Goal: Task Accomplishment & Management: Use online tool/utility

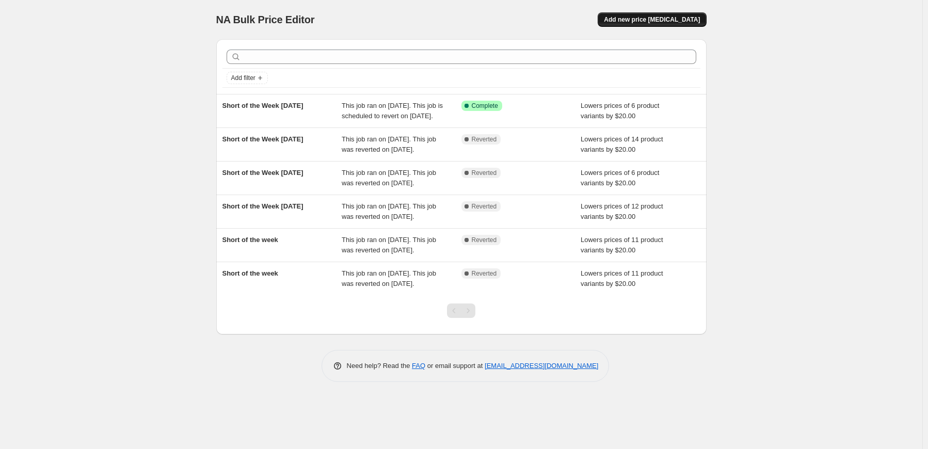
click at [668, 18] on span "Add new price [MEDICAL_DATA]" at bounding box center [652, 19] width 96 height 8
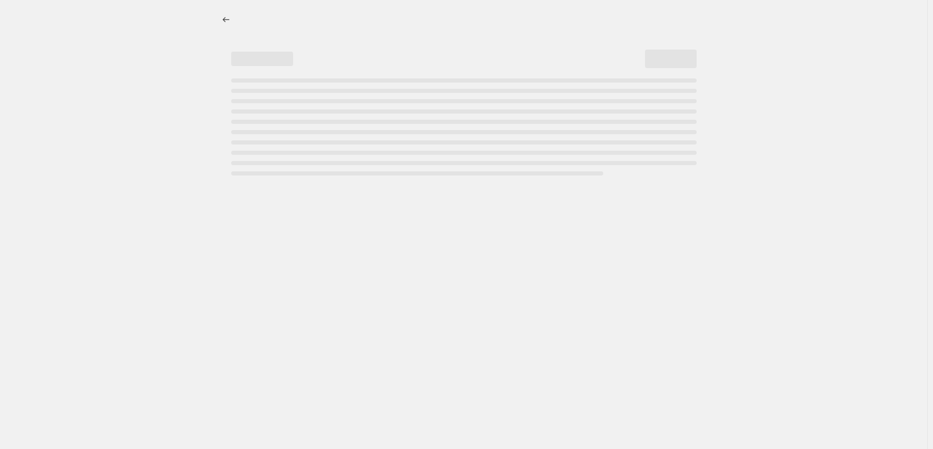
select select "percentage"
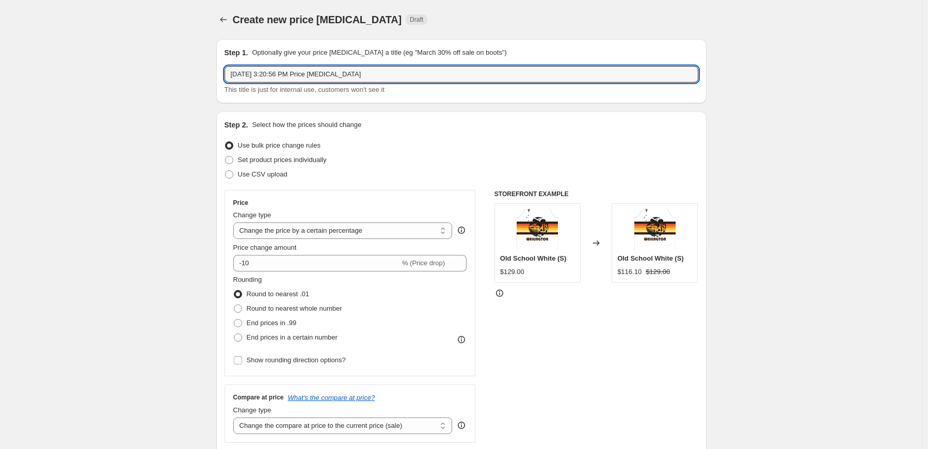
drag, startPoint x: 398, startPoint y: 71, endPoint x: 225, endPoint y: 70, distance: 173.3
click at [225, 70] on div "Step 1. Optionally give your price [MEDICAL_DATA] a title (eg "March 30% off sa…" at bounding box center [461, 71] width 490 height 64
click at [307, 72] on input "Short of the Week [DATE]" at bounding box center [461, 74] width 474 height 17
click at [300, 75] on input "Short of the Week [DATE]" at bounding box center [461, 74] width 474 height 17
type input "Short of the Week [DATE]"
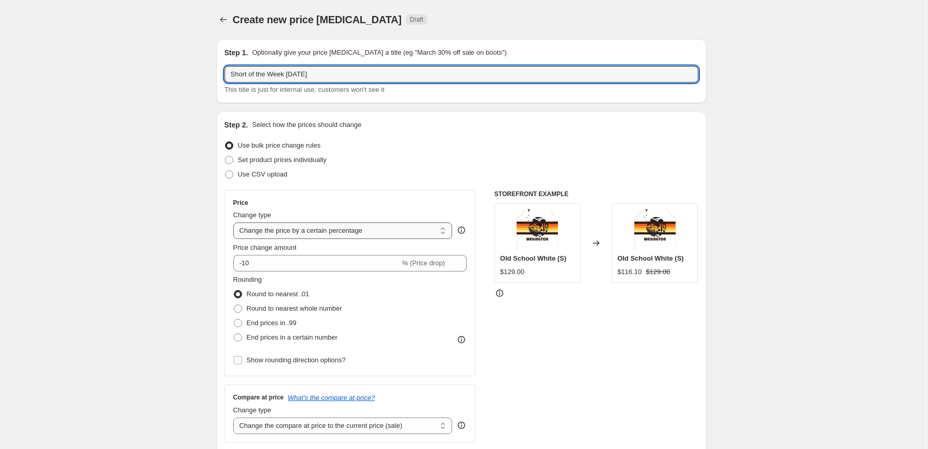
click at [445, 233] on select "Change the price to a certain amount Change the price by a certain amount Chang…" at bounding box center [342, 230] width 219 height 17
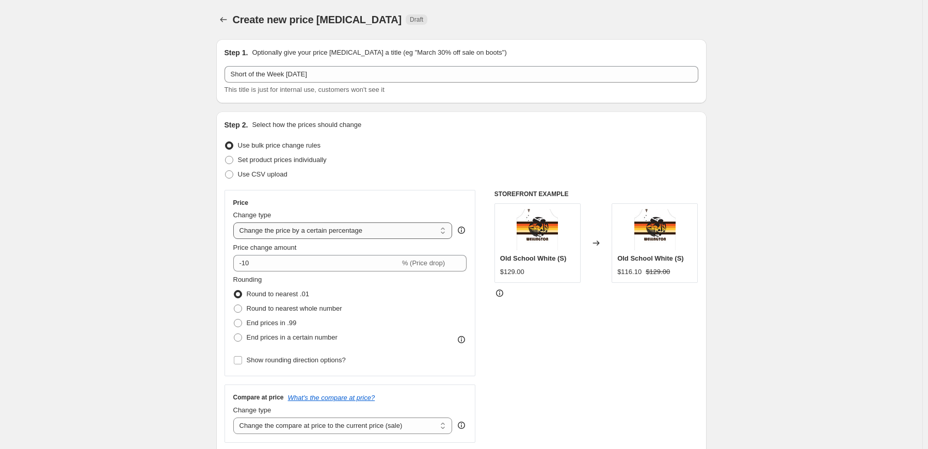
select select "by"
click at [235, 222] on select "Change the price to a certain amount Change the price by a certain amount Chang…" at bounding box center [342, 230] width 219 height 17
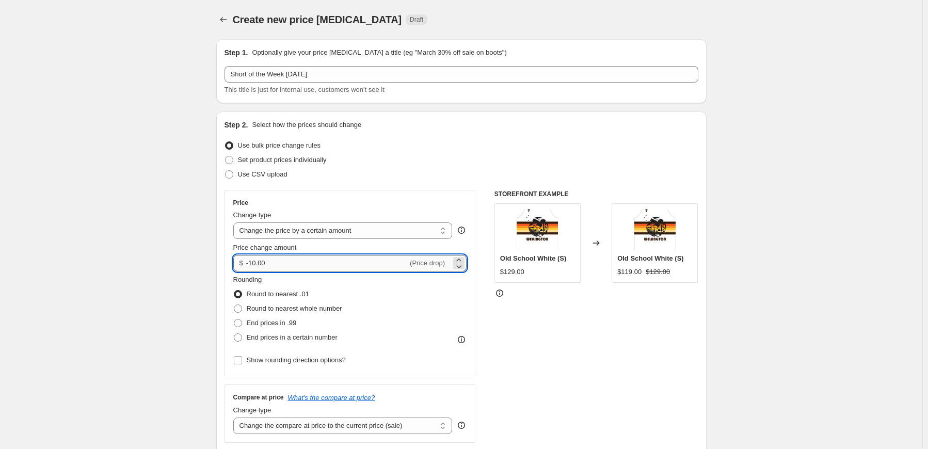
click at [258, 264] on input "-10.00" at bounding box center [326, 263] width 161 height 17
type input "-20.00"
click at [543, 369] on div "STOREFRONT EXAMPLE Old School White (S) $129.00 Changed to Old School White (S)…" at bounding box center [596, 316] width 204 height 253
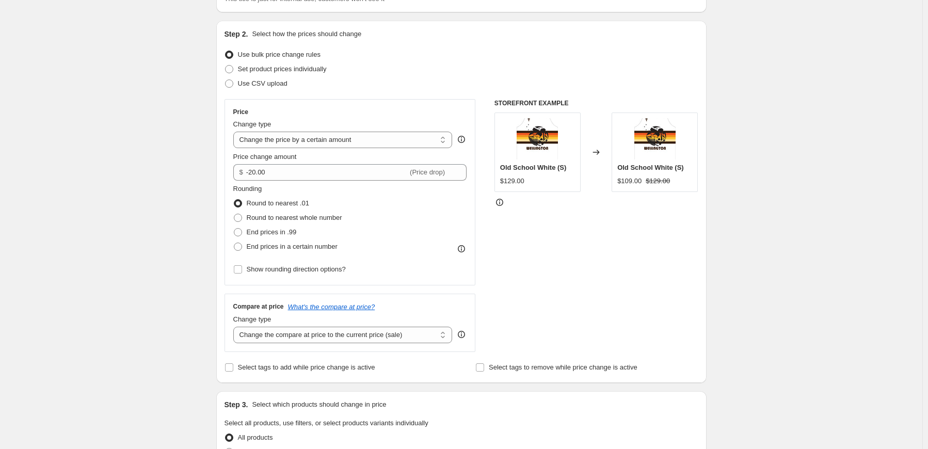
scroll to position [155, 0]
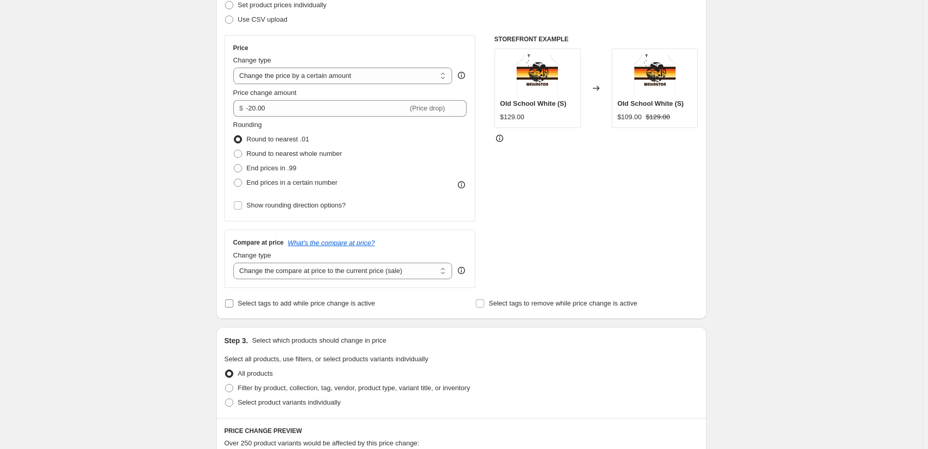
click at [271, 300] on span "Select tags to add while price change is active" at bounding box center [306, 303] width 137 height 8
click at [233, 300] on input "Select tags to add while price change is active" at bounding box center [229, 303] width 8 height 8
checkbox input "true"
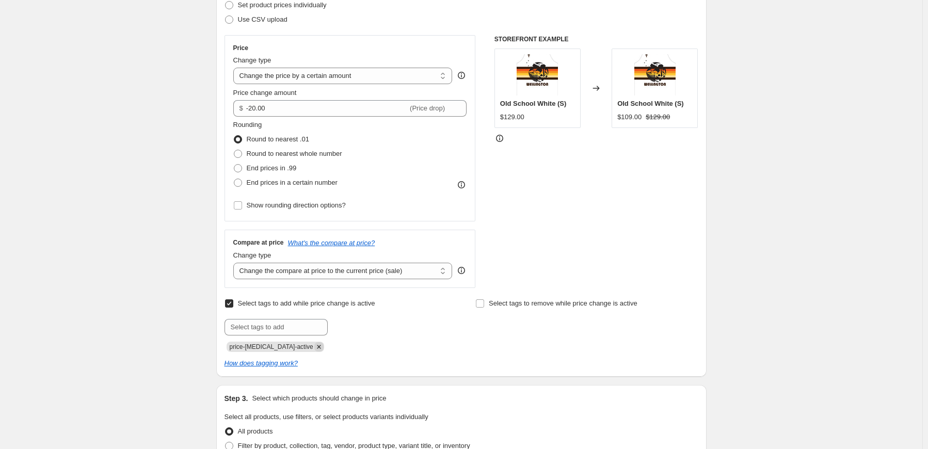
click at [314, 344] on icon "Remove price-change-job-active" at bounding box center [318, 346] width 9 height 9
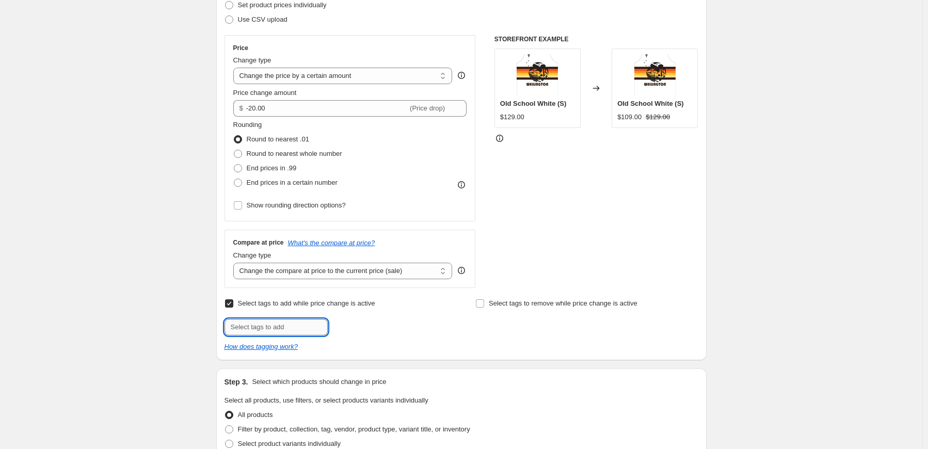
click at [289, 327] on input "text" at bounding box center [275, 327] width 103 height 17
type input "short of the week"
click at [367, 328] on span "short of the..." at bounding box center [369, 325] width 39 height 7
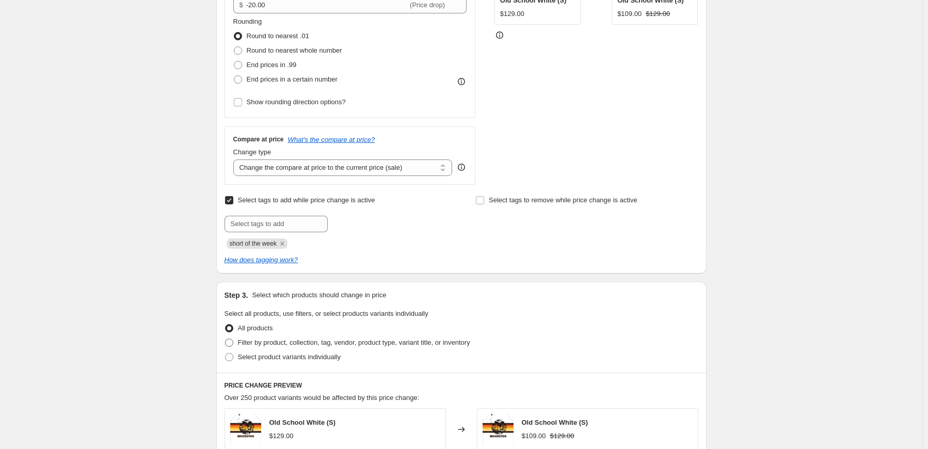
scroll to position [310, 0]
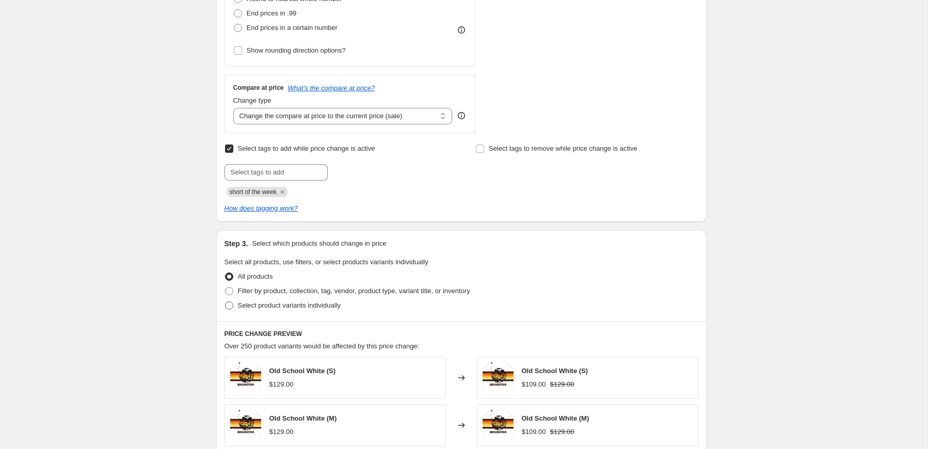
click at [250, 303] on span "Select product variants individually" at bounding box center [289, 305] width 103 height 8
click at [225, 302] on input "Select product variants individually" at bounding box center [225, 301] width 1 height 1
radio input "true"
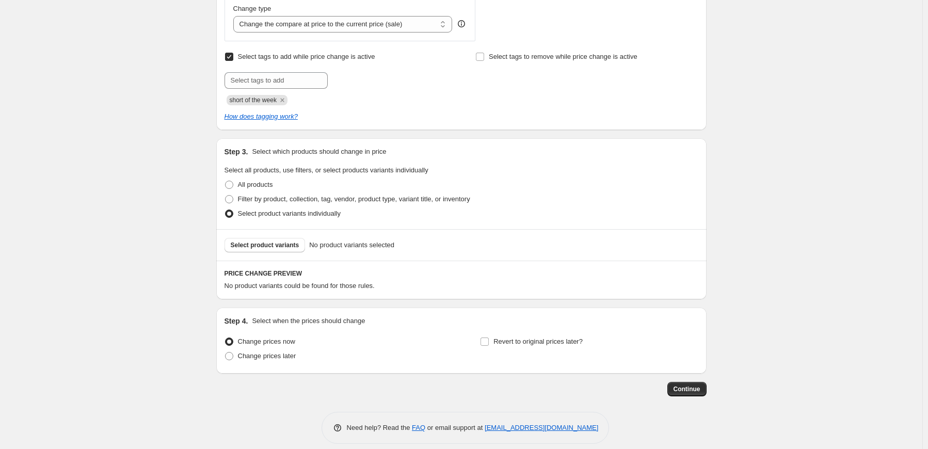
scroll to position [411, 0]
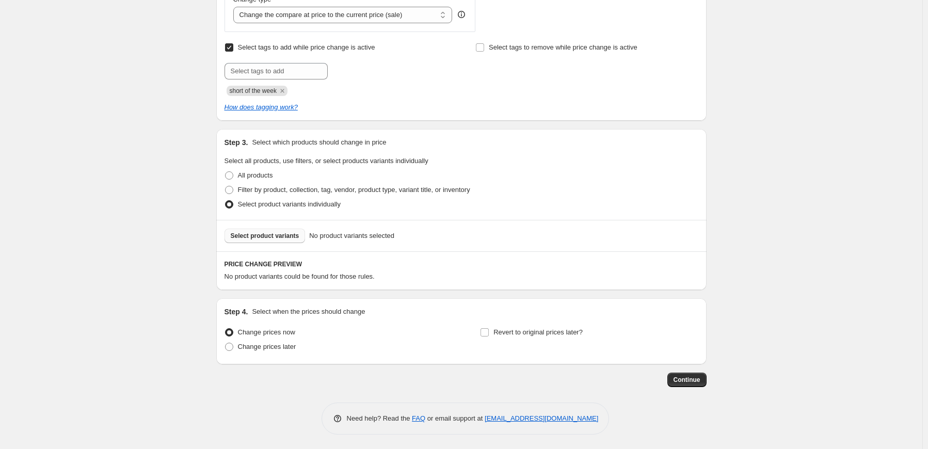
click at [281, 233] on span "Select product variants" at bounding box center [265, 236] width 69 height 8
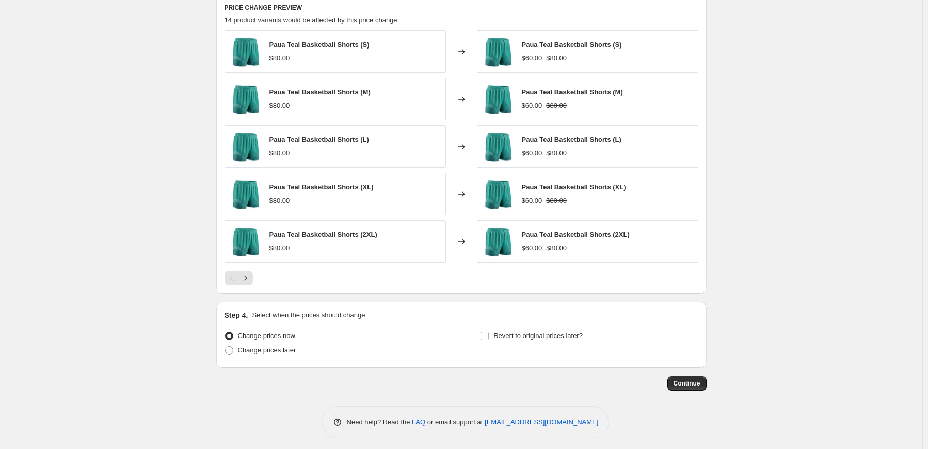
scroll to position [669, 0]
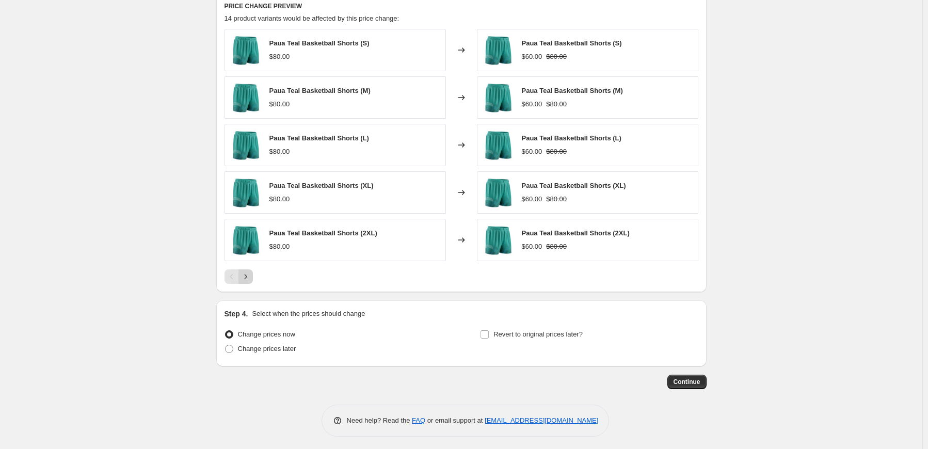
click at [249, 277] on icon "Next" at bounding box center [245, 276] width 10 height 10
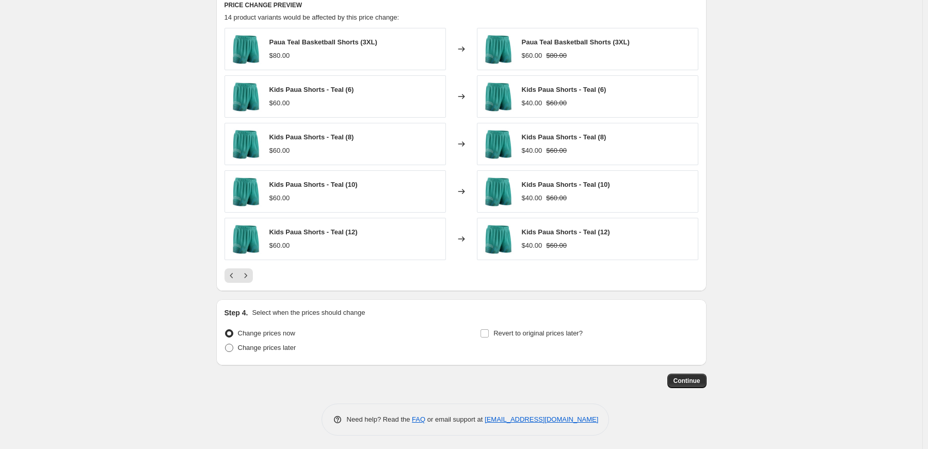
click at [273, 346] on span "Change prices later" at bounding box center [267, 348] width 58 height 8
click at [225, 344] on input "Change prices later" at bounding box center [225, 344] width 1 height 1
radio input "true"
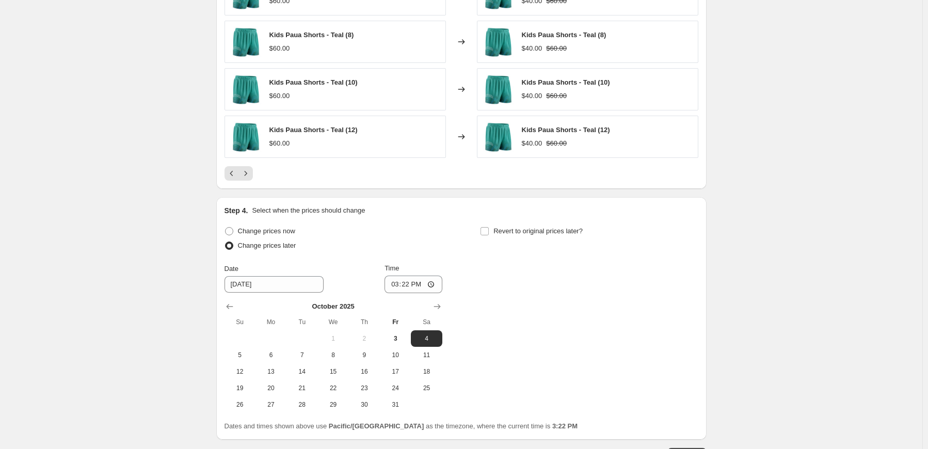
scroll to position [773, 0]
click at [286, 353] on button "6" at bounding box center [270, 354] width 31 height 17
type input "[DATE]"
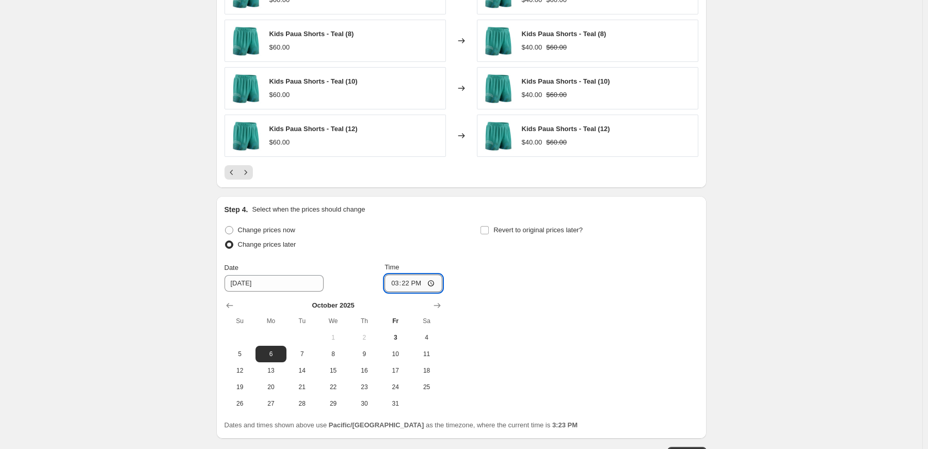
click at [399, 282] on input "15:22" at bounding box center [413, 283] width 58 height 18
type input "00:05"
click at [501, 231] on span "Revert to original prices later?" at bounding box center [537, 230] width 89 height 8
click at [489, 231] on input "Revert to original prices later?" at bounding box center [484, 230] width 8 height 8
checkbox input "true"
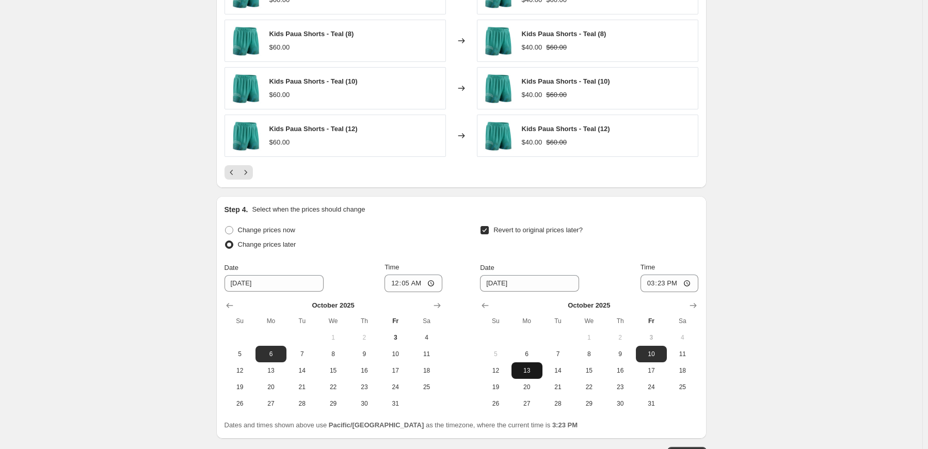
click at [525, 367] on span "13" at bounding box center [526, 370] width 23 height 8
type input "[DATE]"
click at [654, 282] on input "15:23" at bounding box center [669, 283] width 58 height 18
type input "00:00"
click at [672, 244] on div "Revert to original prices later?" at bounding box center [589, 238] width 218 height 31
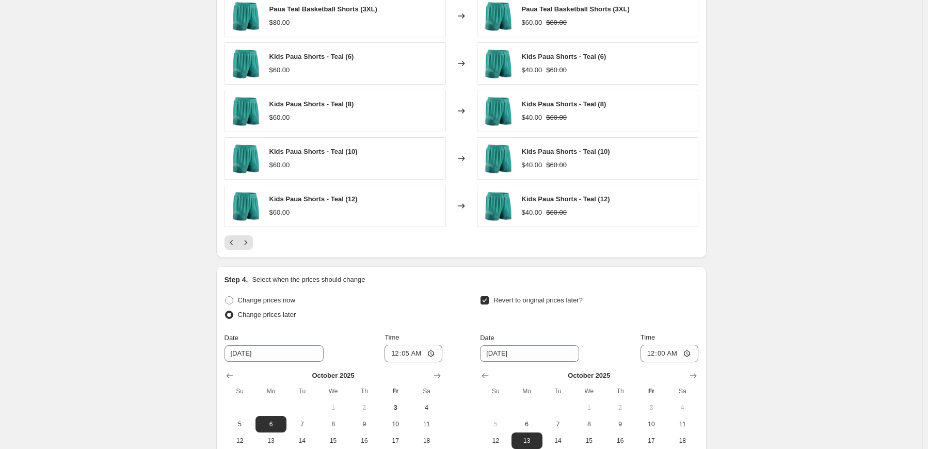
scroll to position [846, 0]
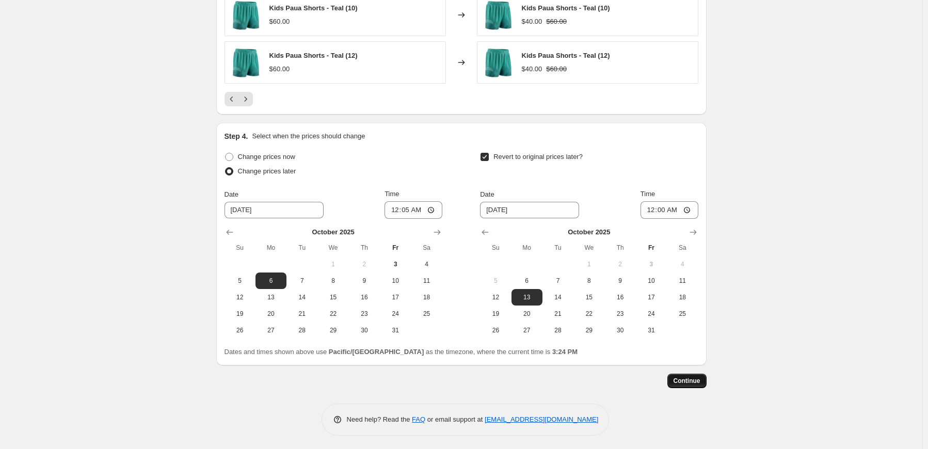
click at [691, 378] on span "Continue" at bounding box center [686, 381] width 27 height 8
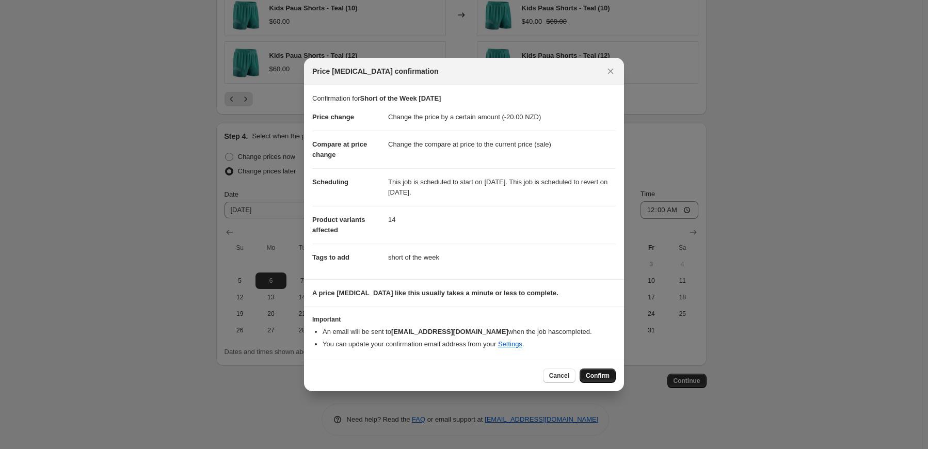
click at [594, 375] on span "Confirm" at bounding box center [598, 375] width 24 height 8
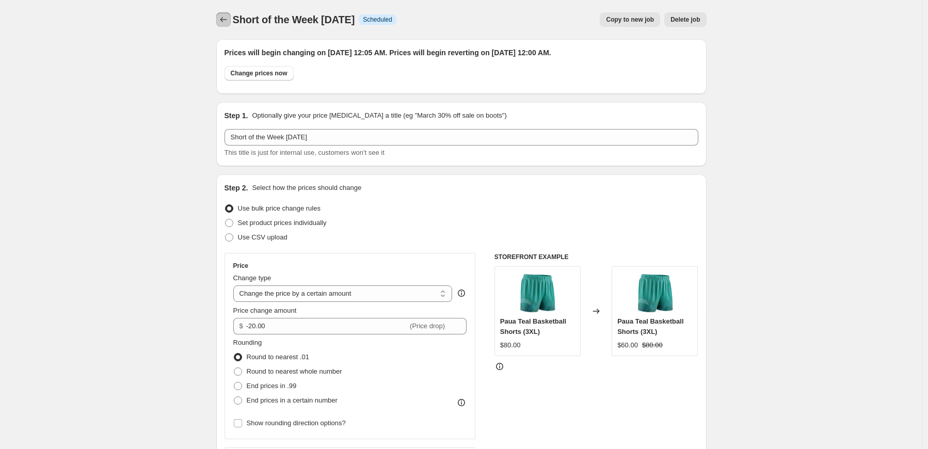
click at [220, 16] on icon "Price change jobs" at bounding box center [223, 19] width 10 height 10
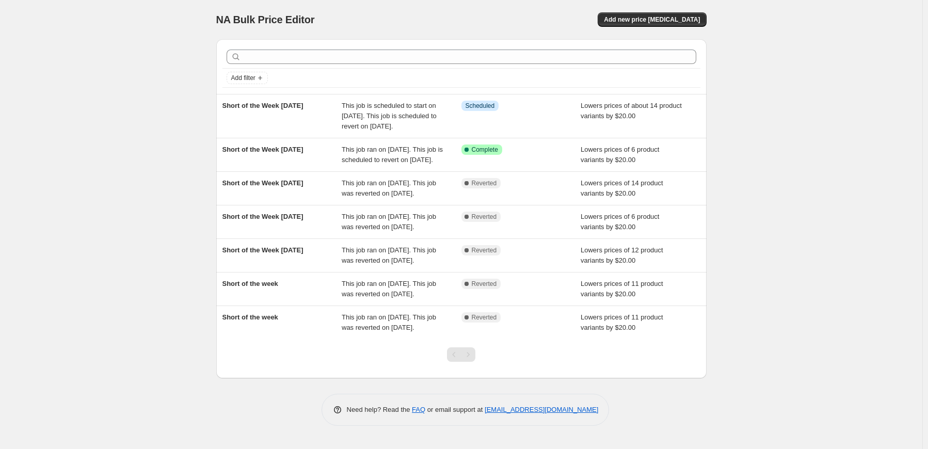
scroll to position [63, 0]
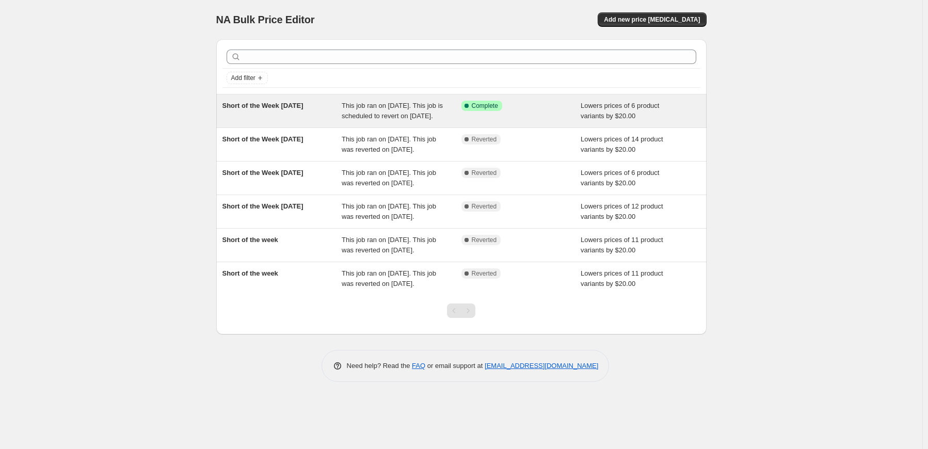
click at [306, 112] on div "Short of the Week [DATE]" at bounding box center [282, 111] width 120 height 21
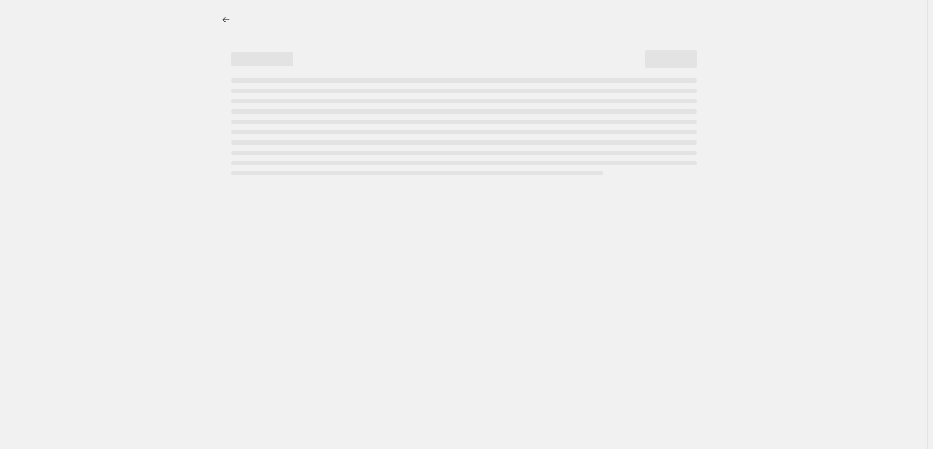
select select "by"
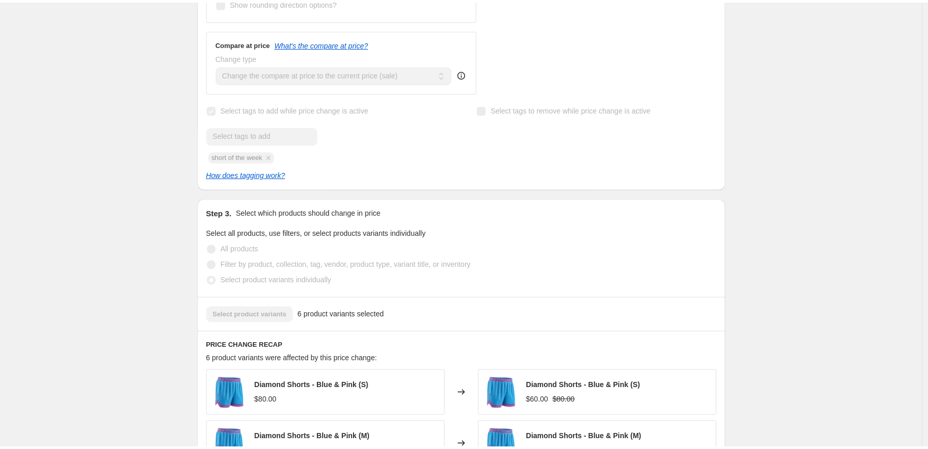
scroll to position [455, 0]
